Goal: Task Accomplishment & Management: Use online tool/utility

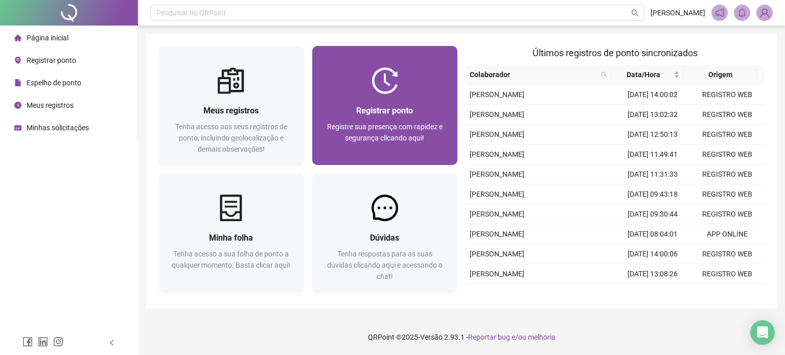
click at [407, 60] on div "Registrar ponto Registre sua presença com rapidez e segurança clicando aqui!" at bounding box center [385, 105] width 146 height 119
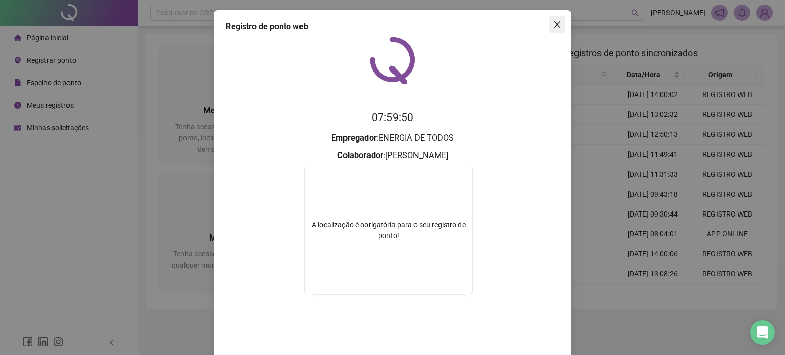
click at [559, 30] on button "Close" at bounding box center [557, 24] width 16 height 16
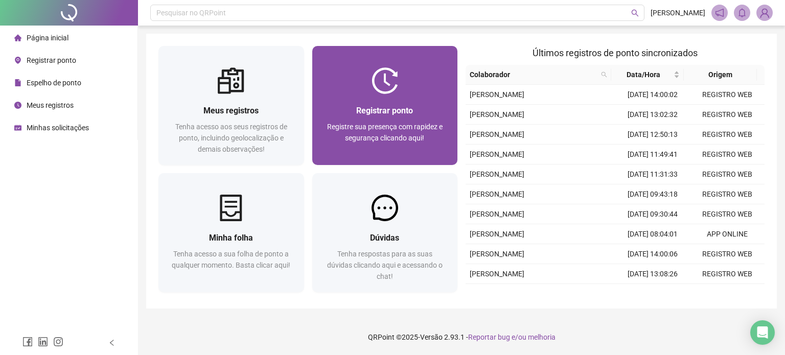
click at [387, 127] on span "Registre sua presença com rapidez e segurança clicando aqui!" at bounding box center [385, 132] width 116 height 19
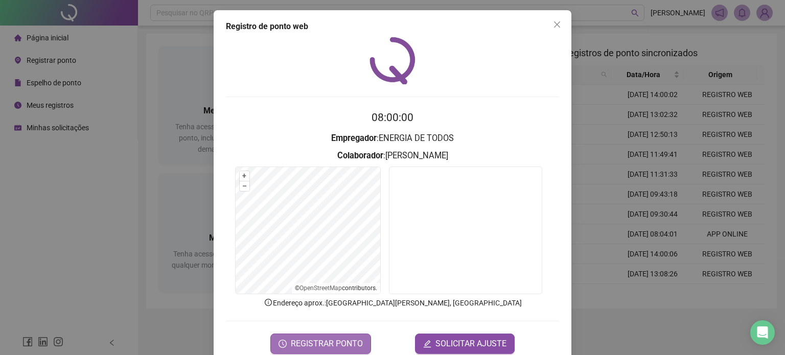
click at [336, 341] on span "REGISTRAR PONTO" at bounding box center [327, 344] width 72 height 12
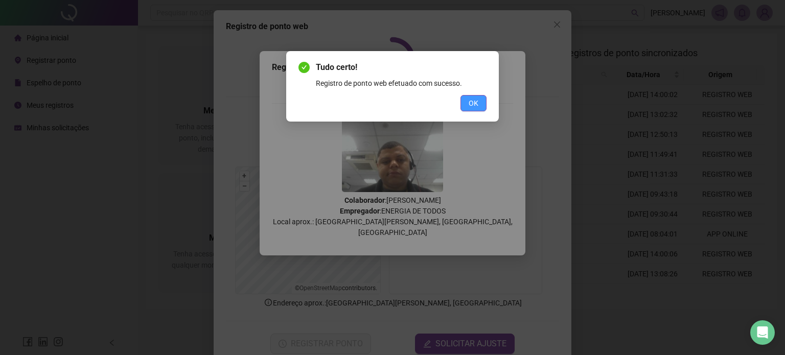
click at [465, 100] on button "OK" at bounding box center [473, 103] width 26 height 16
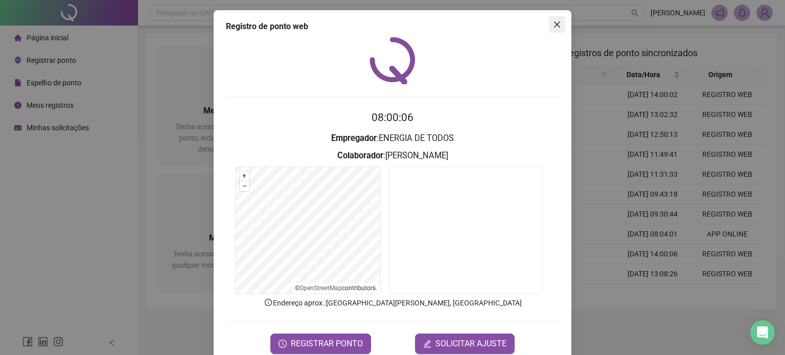
click at [555, 25] on icon "close" at bounding box center [557, 24] width 8 height 8
